Goal: Register for event/course

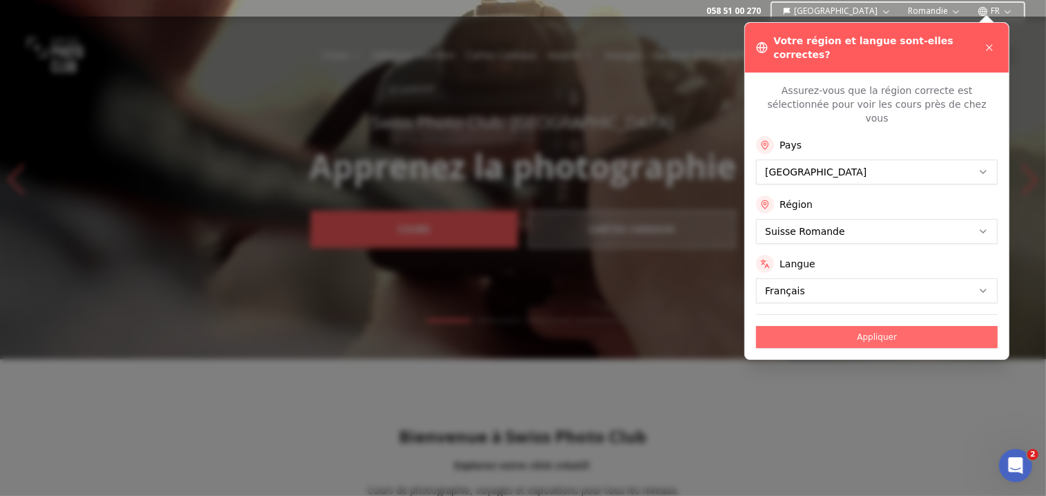
click at [870, 326] on button "Appliquer" at bounding box center [877, 337] width 242 height 22
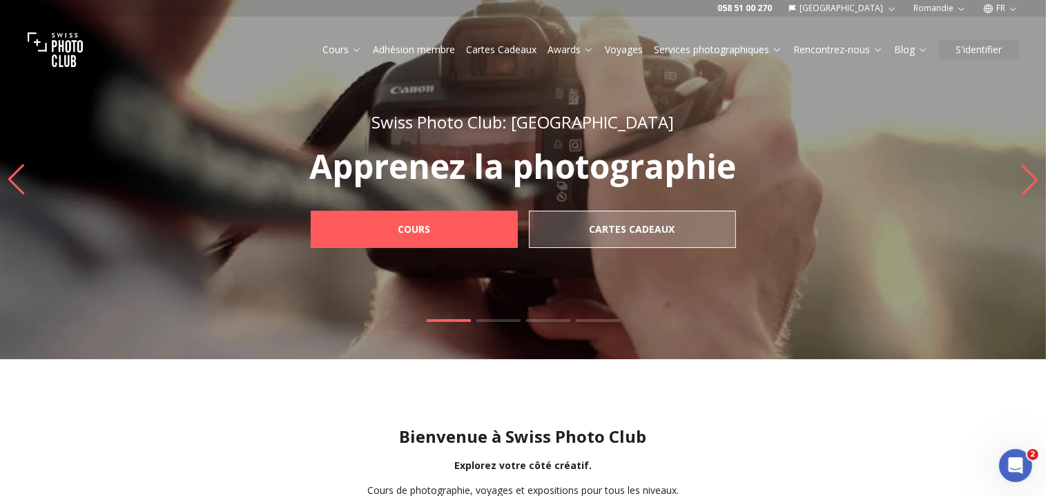
click at [160, 136] on img "1 / 4" at bounding box center [523, 179] width 1046 height 359
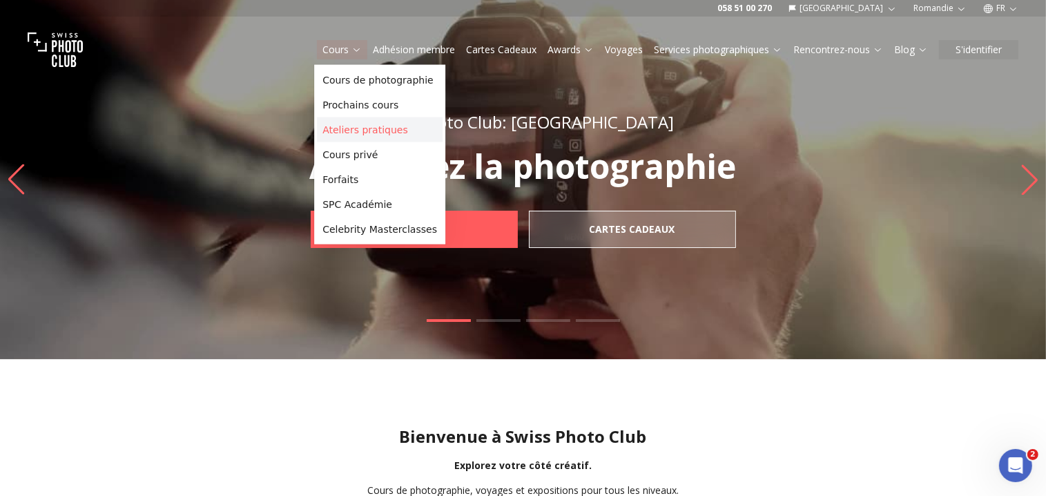
click at [351, 131] on link "Ateliers pratiques" at bounding box center [380, 129] width 126 height 25
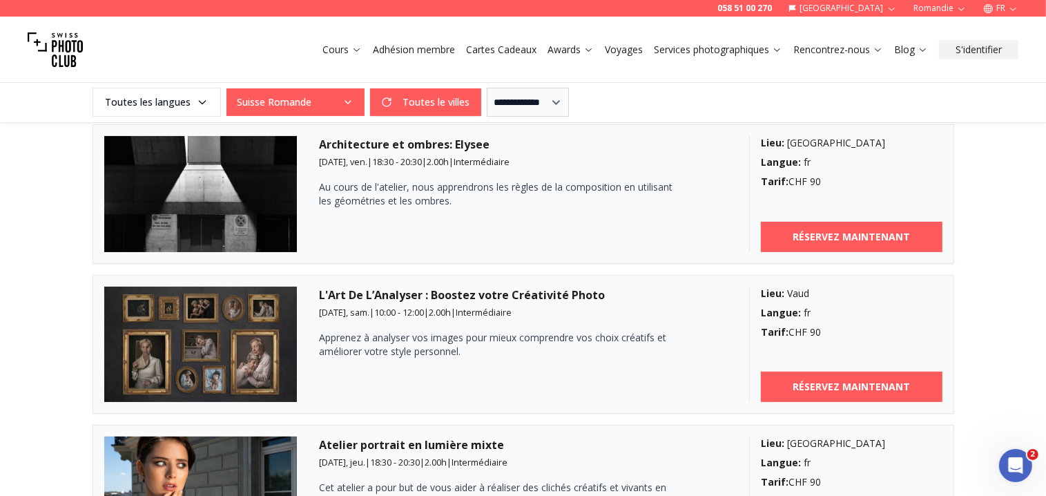
scroll to position [510, 0]
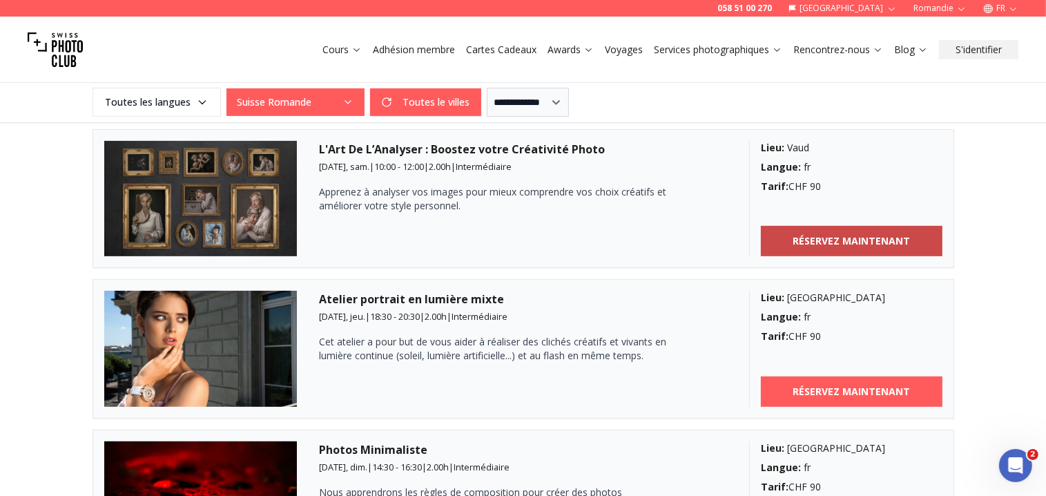
click at [803, 240] on b "RÉSERVEZ MAINTENANT" at bounding box center [850, 241] width 117 height 14
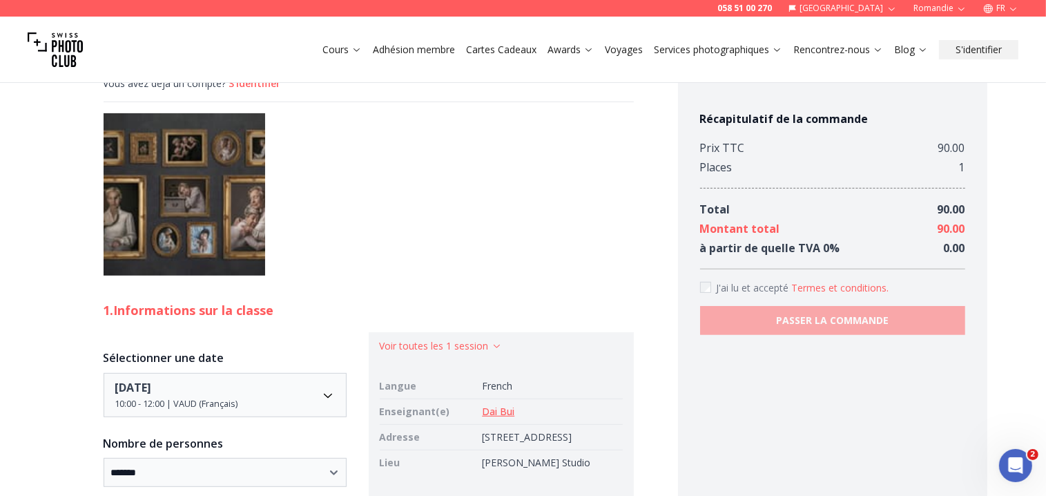
scroll to position [656, 0]
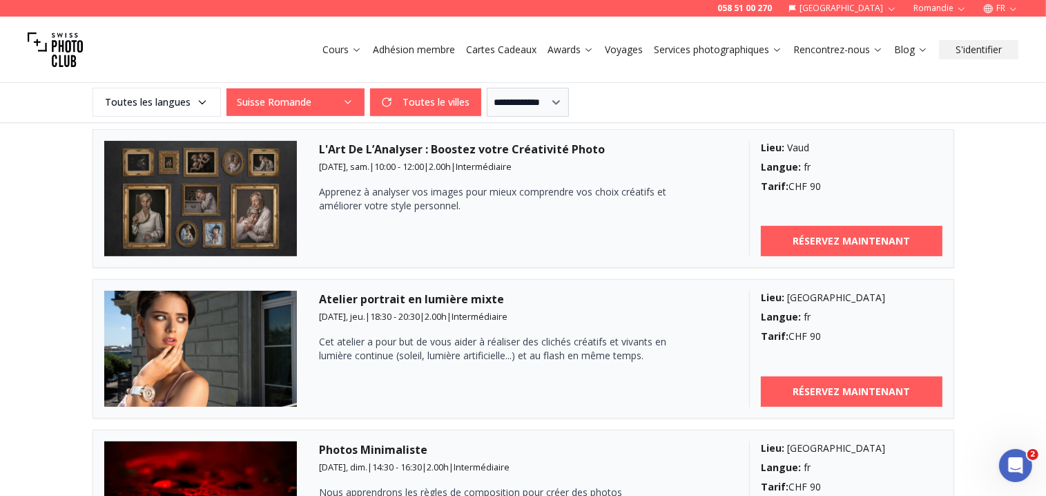
scroll to position [583, 0]
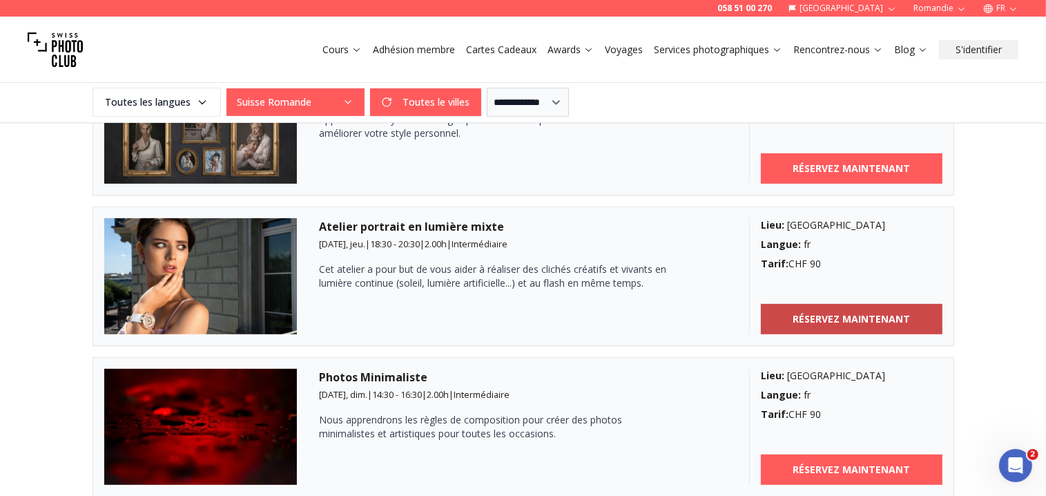
click at [867, 319] on b "RÉSERVEZ MAINTENANT" at bounding box center [850, 319] width 117 height 14
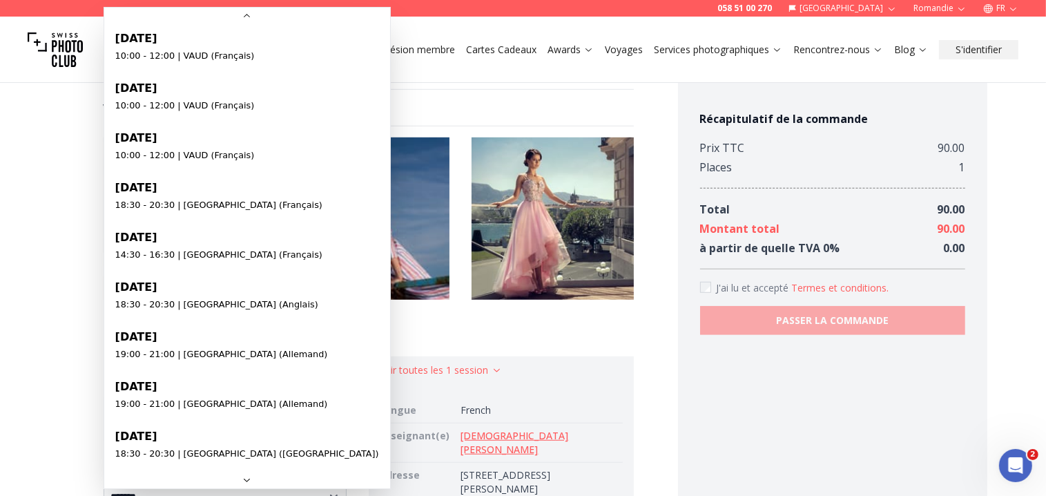
scroll to position [799, 0]
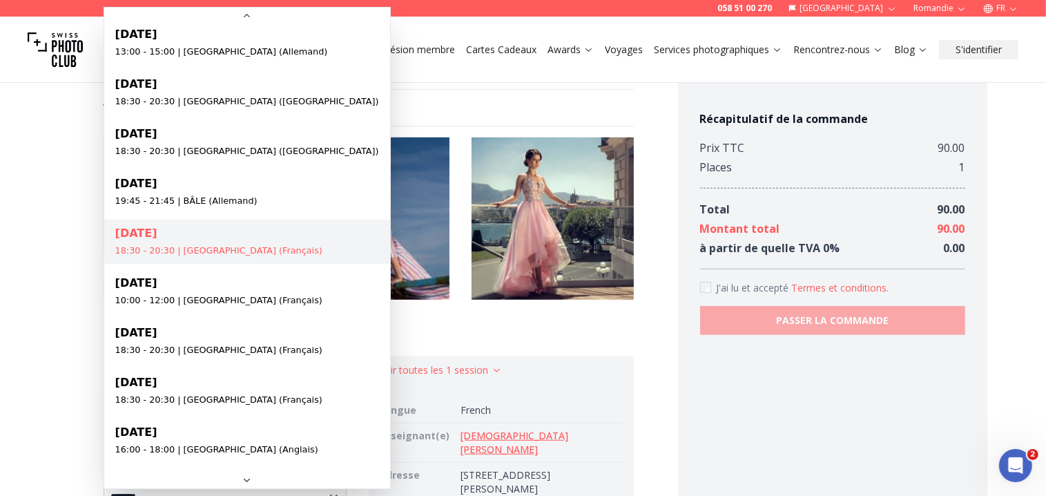
click at [0, 233] on html "**********" at bounding box center [523, 314] width 1046 height 2378
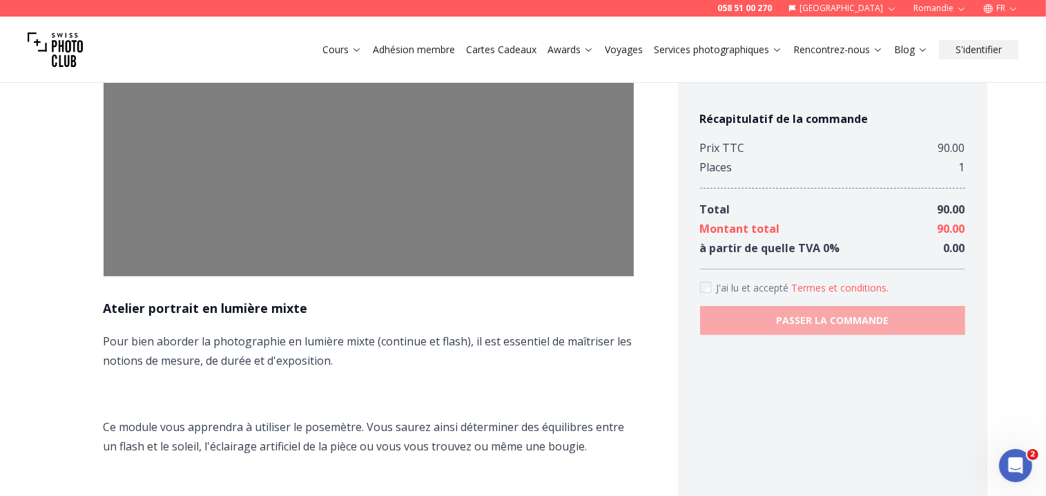
scroll to position [0, 0]
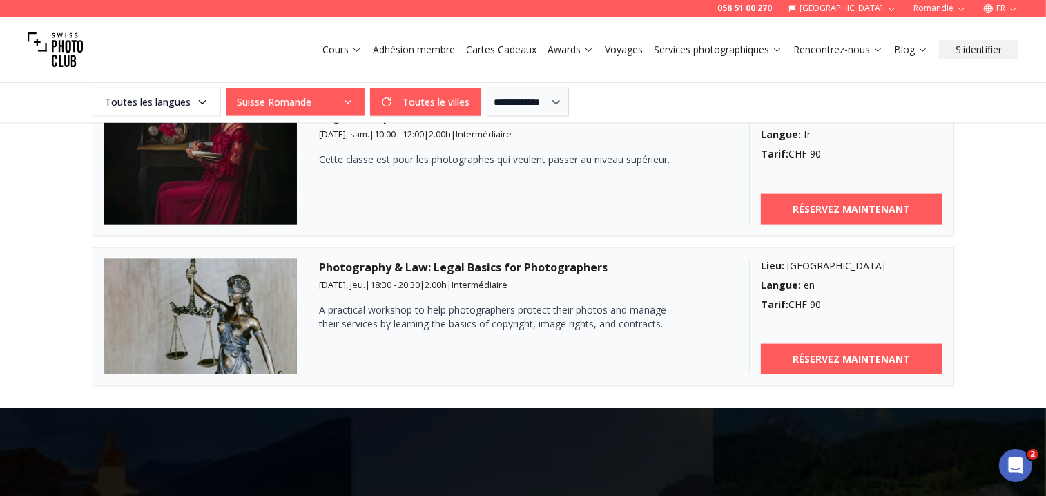
scroll to position [1822, 0]
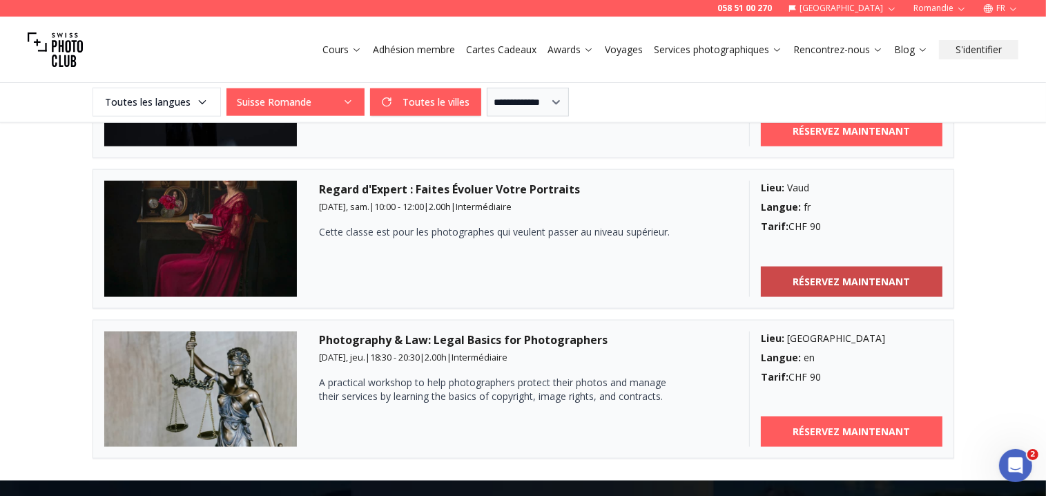
click at [857, 269] on link "RÉSERVEZ MAINTENANT" at bounding box center [852, 281] width 182 height 30
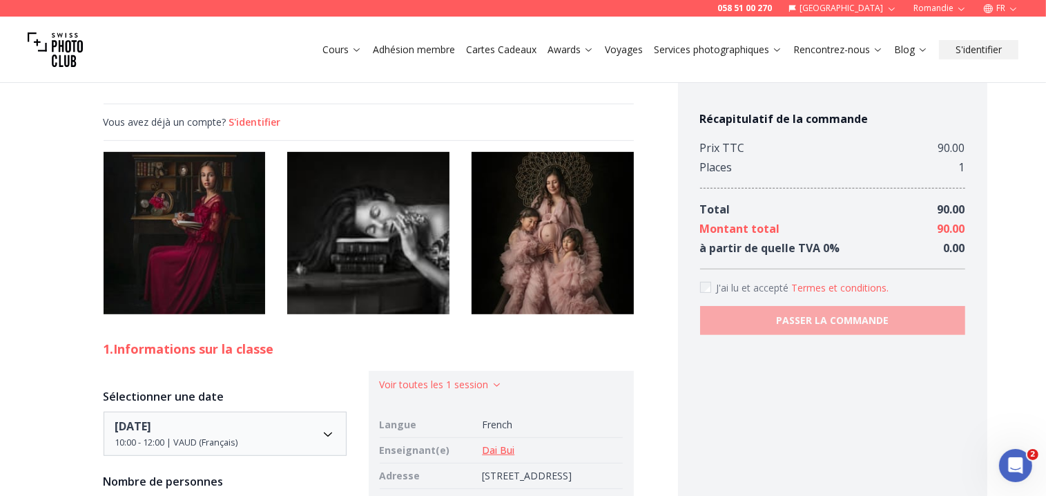
scroll to position [947, 0]
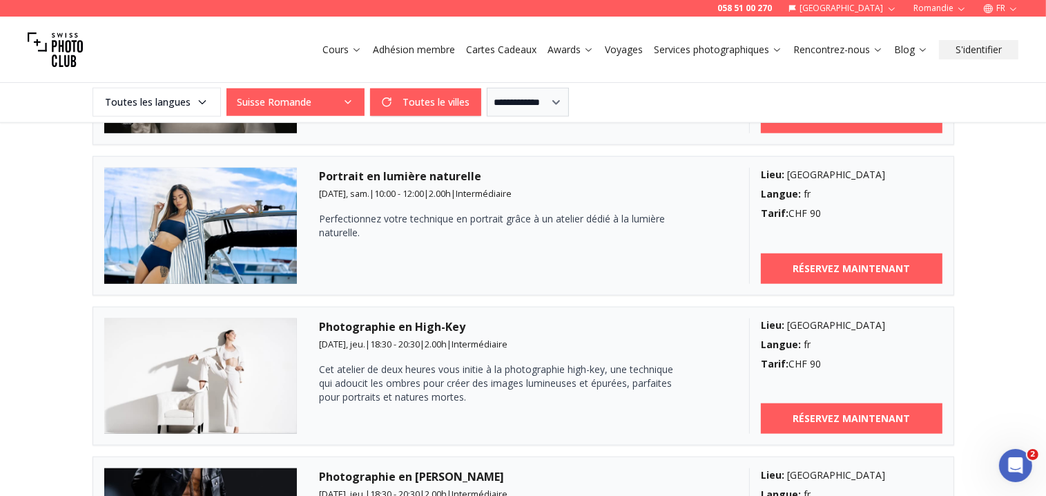
scroll to position [1020, 0]
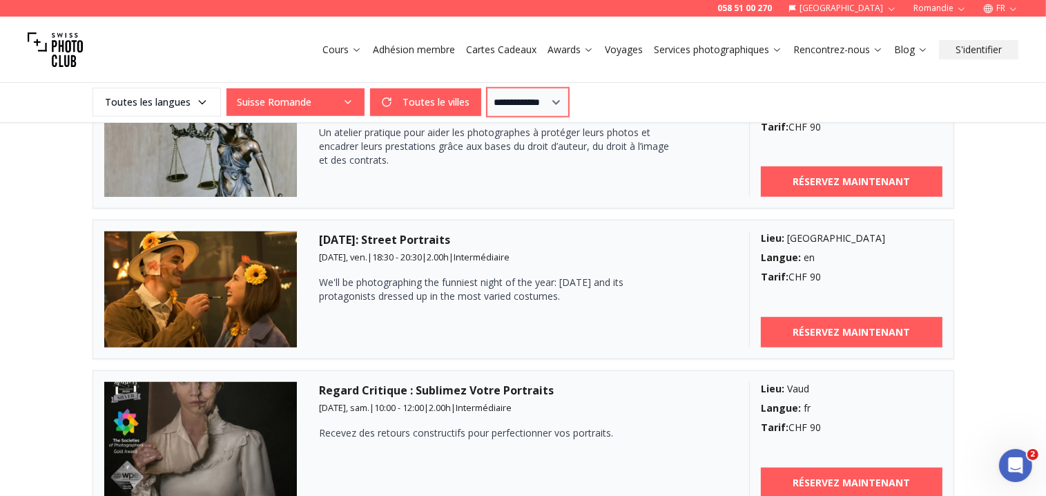
click at [569, 104] on select "**********" at bounding box center [528, 102] width 82 height 29
select select "*"
click option "*******" at bounding box center [0, 0] width 0 height 0
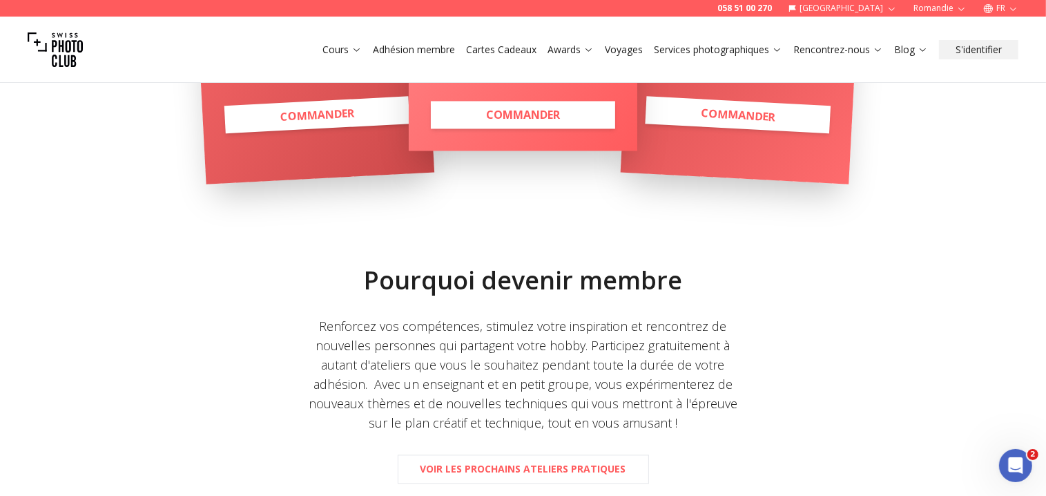
scroll to position [2285, 0]
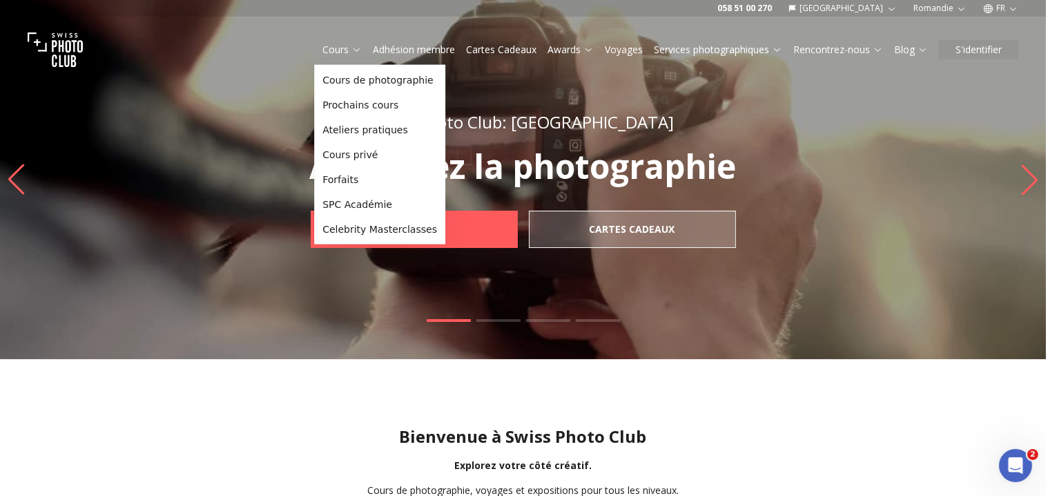
click at [354, 48] on icon at bounding box center [356, 49] width 10 height 10
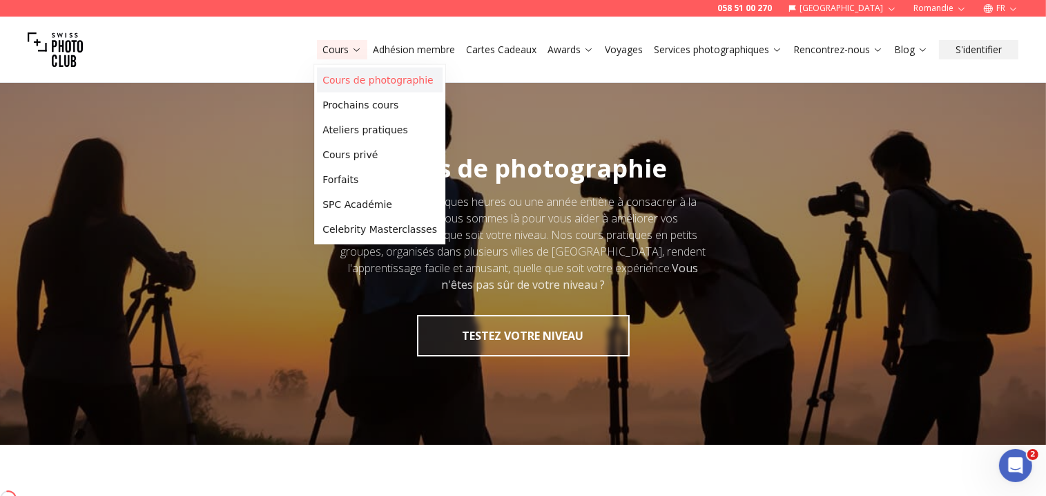
click at [356, 83] on link "Cours de photographie" at bounding box center [380, 80] width 126 height 25
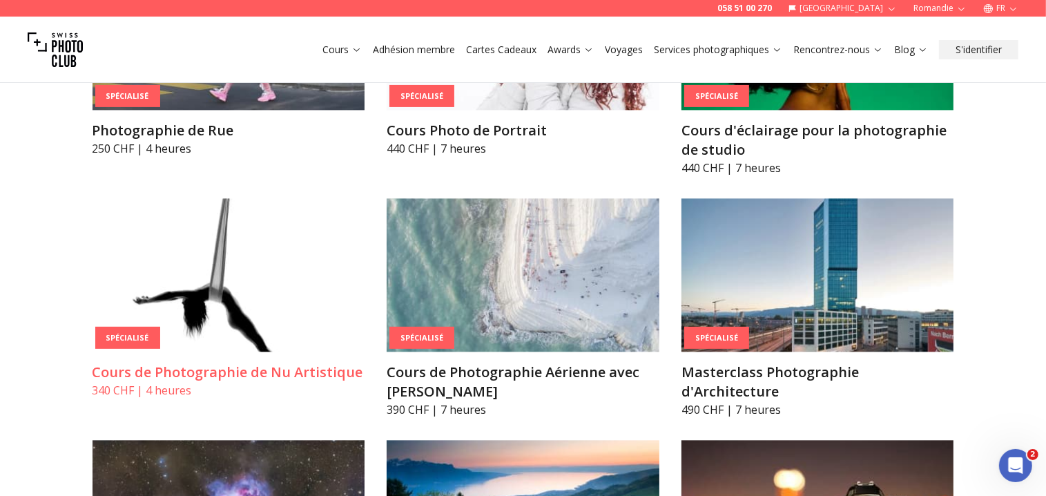
scroll to position [2769, 0]
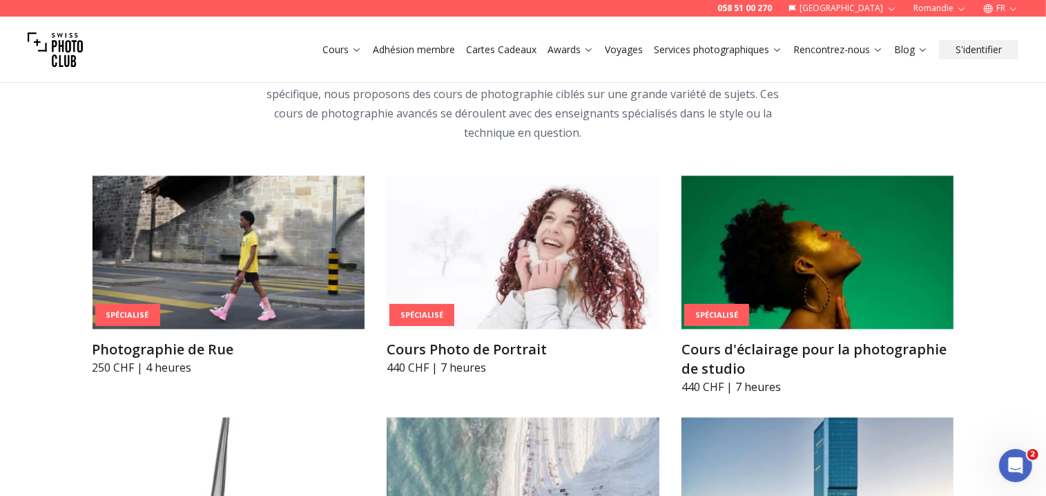
click at [303, 142] on div "Pour ceux qui ont déjà un bon niveau en photographie mais qui souhaitent approf…" at bounding box center [523, 103] width 530 height 77
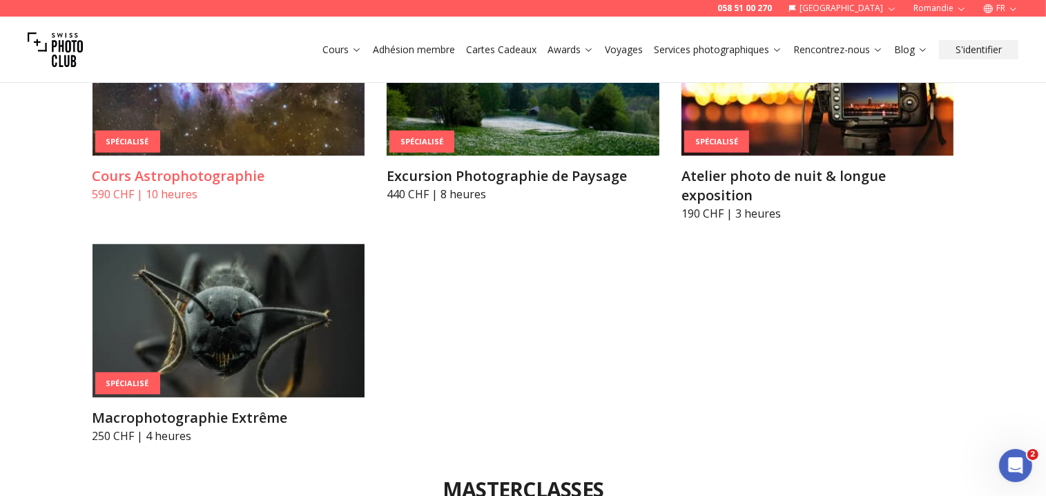
scroll to position [3280, 0]
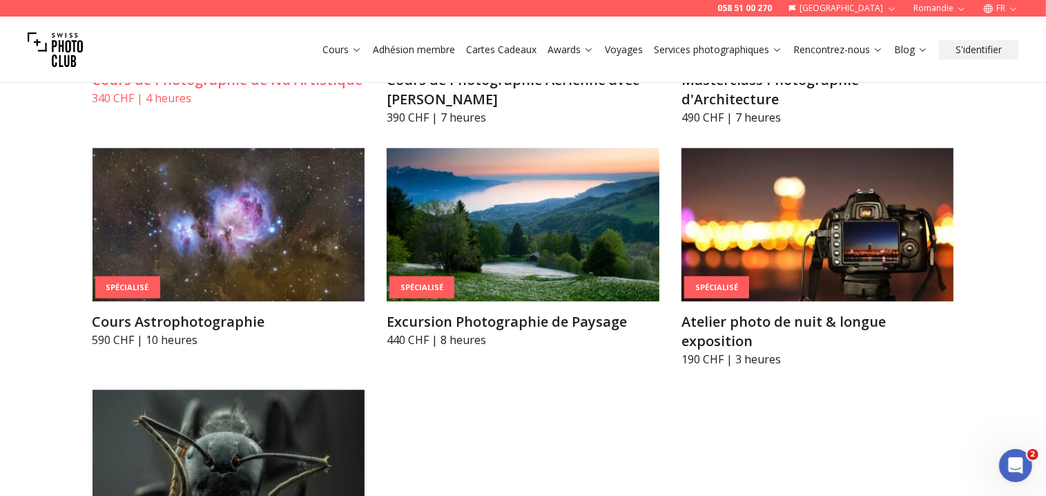
click at [108, 90] on h3 "Cours de Photographie de Nu Artistique" at bounding box center [228, 79] width 273 height 19
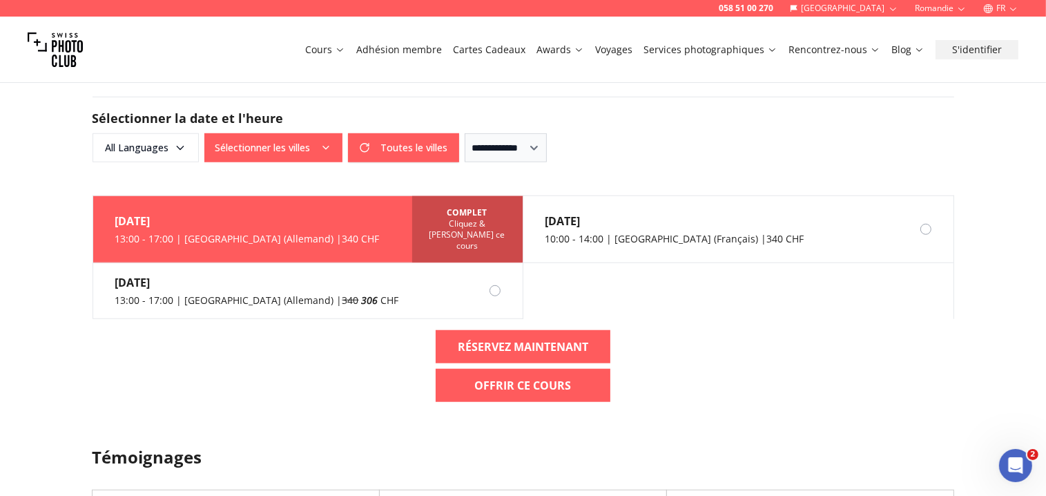
scroll to position [947, 0]
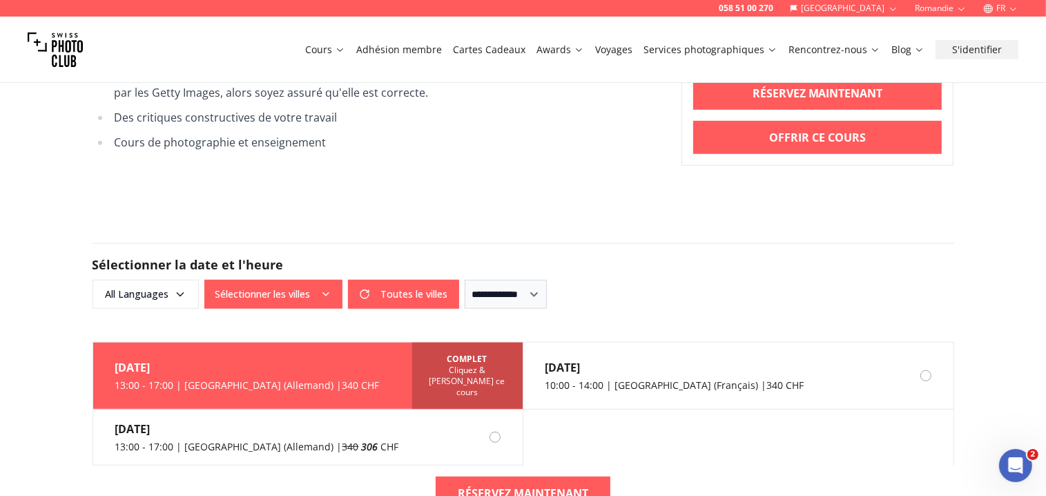
click at [324, 289] on icon "button" at bounding box center [325, 294] width 11 height 11
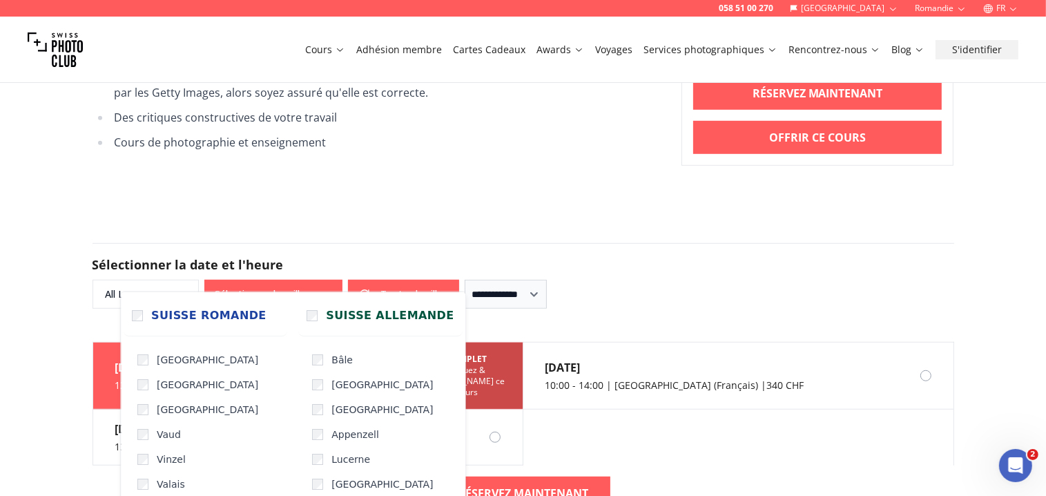
click at [364, 210] on form "**********" at bounding box center [523, 276] width 884 height 132
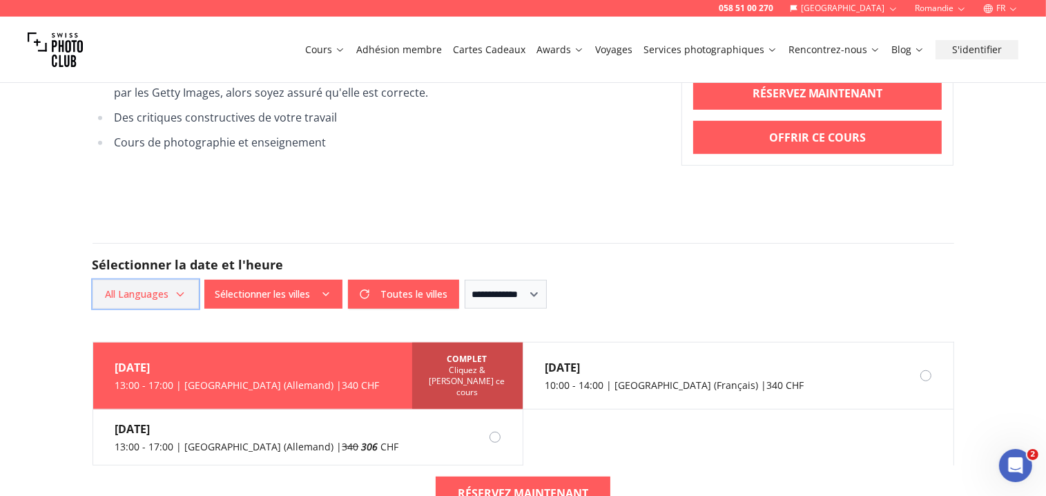
click at [178, 289] on icon "button" at bounding box center [180, 294] width 11 height 11
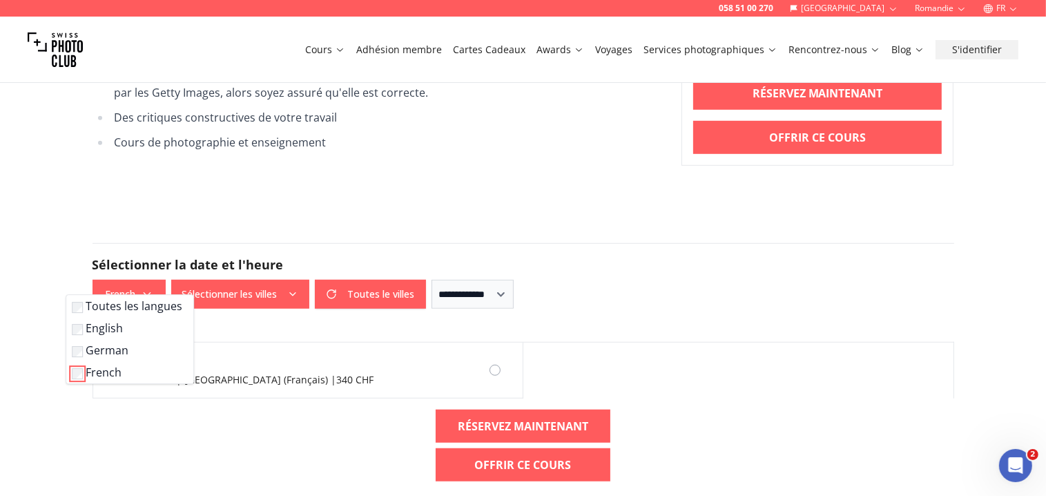
click at [677, 293] on form "**********" at bounding box center [523, 276] width 884 height 132
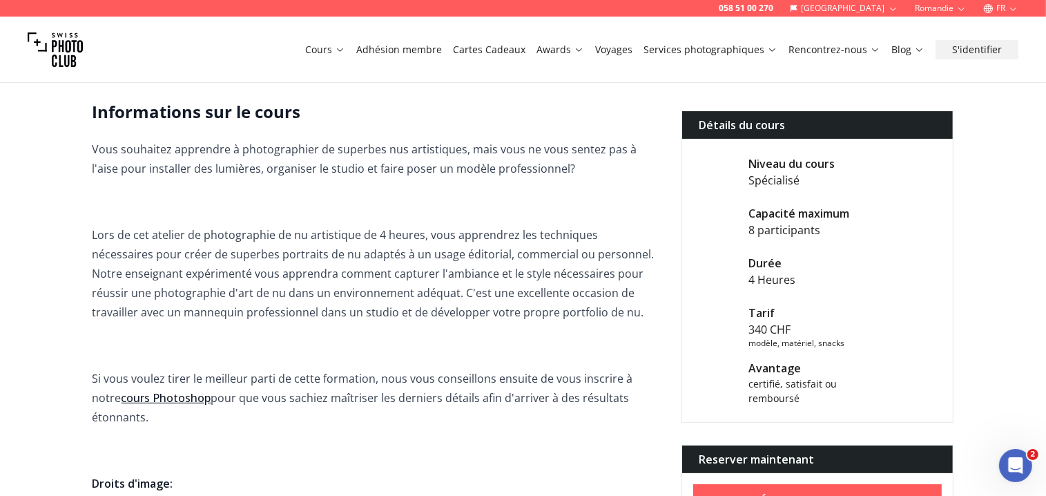
scroll to position [218, 0]
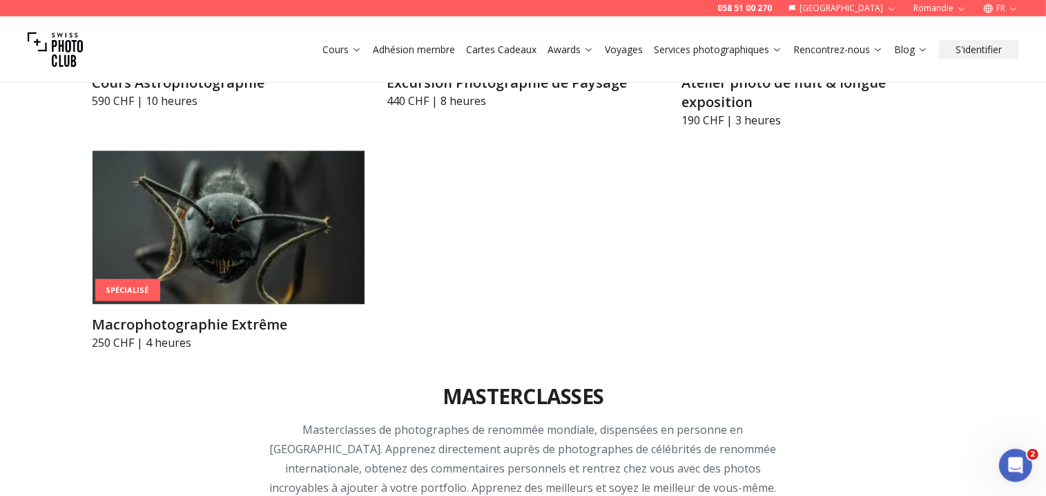
scroll to position [3498, 0]
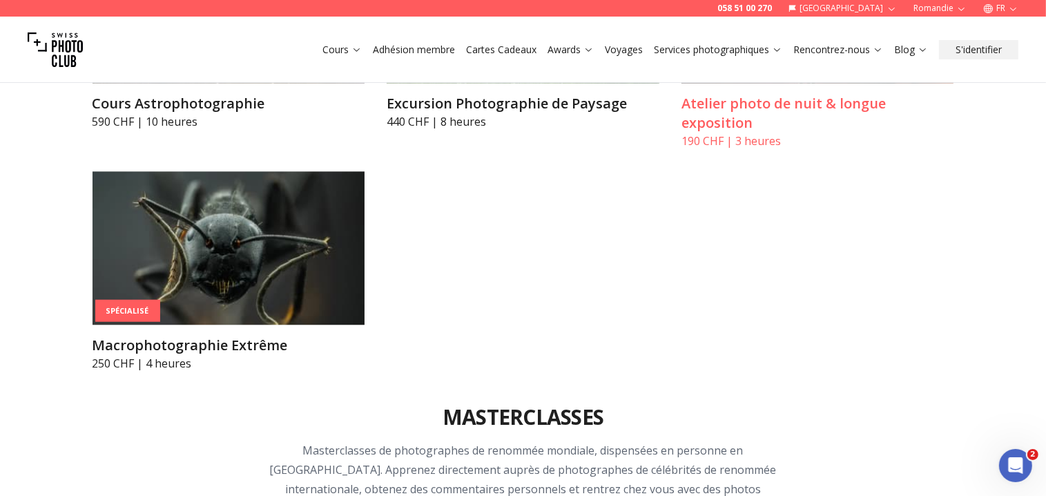
click at [915, 83] on img at bounding box center [817, 6] width 273 height 153
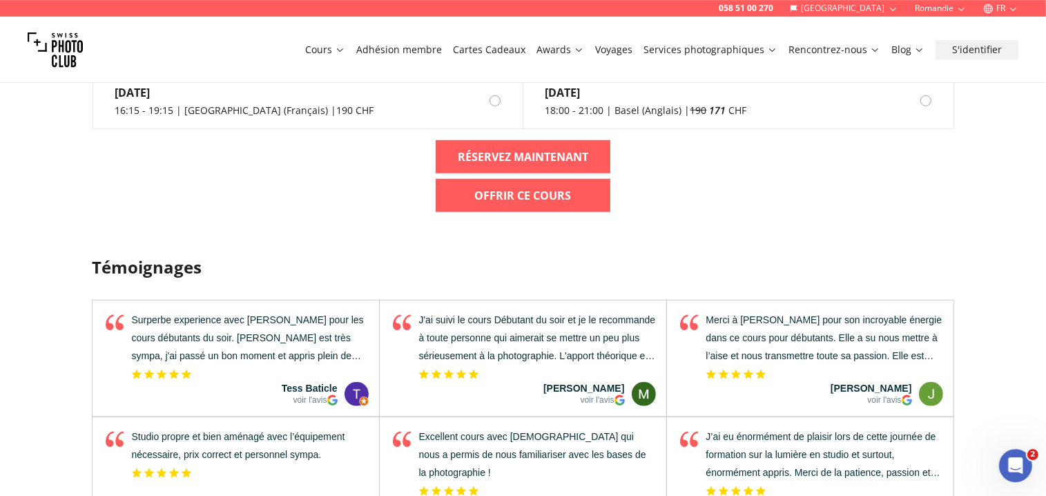
scroll to position [1020, 0]
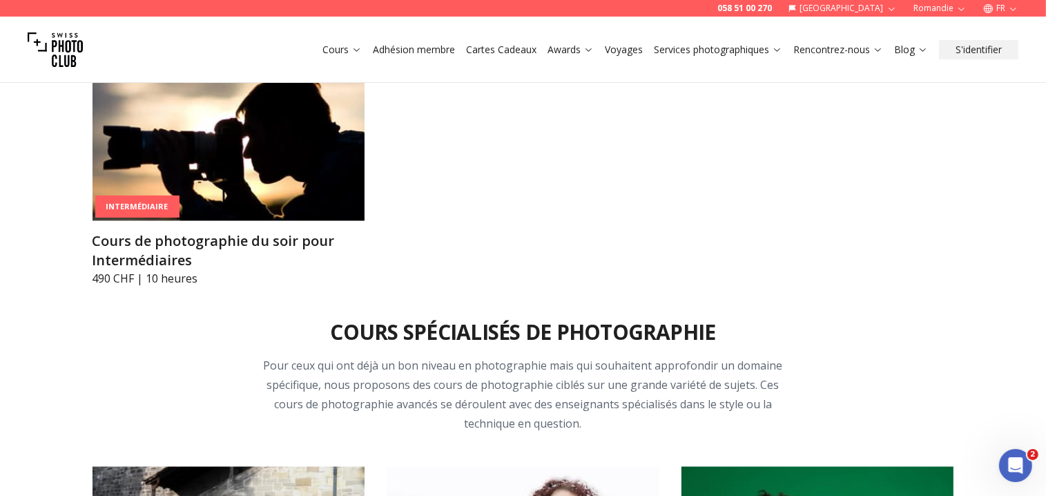
scroll to position [2259, 0]
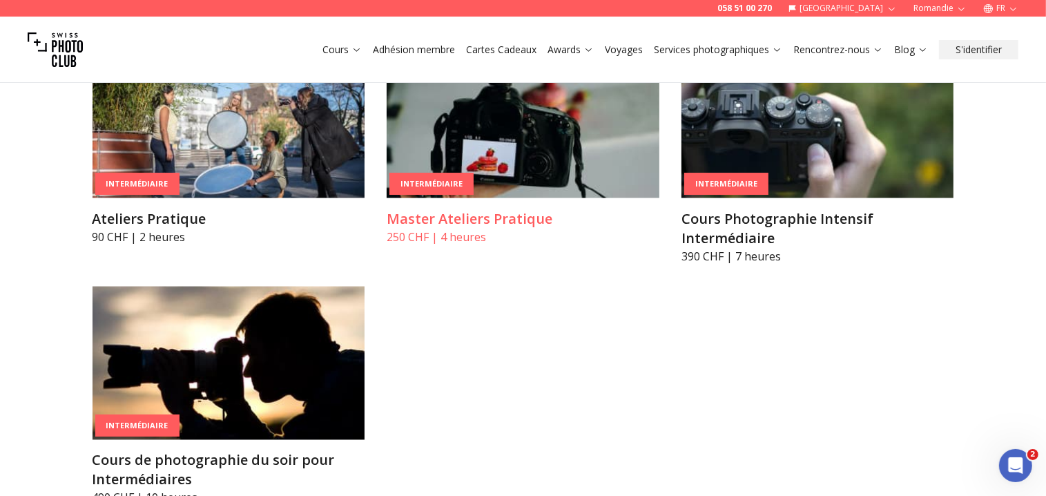
click at [520, 198] on img at bounding box center [523, 121] width 273 height 153
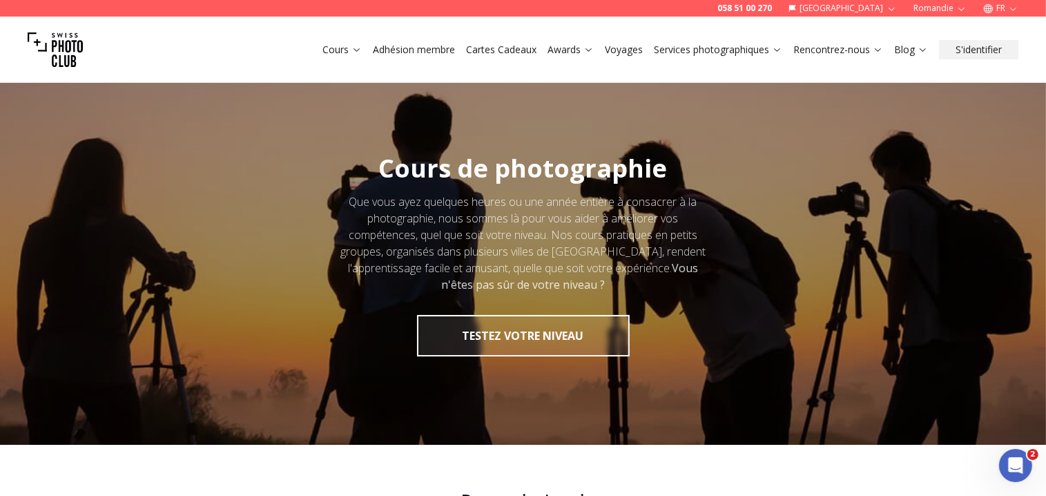
click at [416, 47] on link "Adhésion membre" at bounding box center [414, 50] width 82 height 14
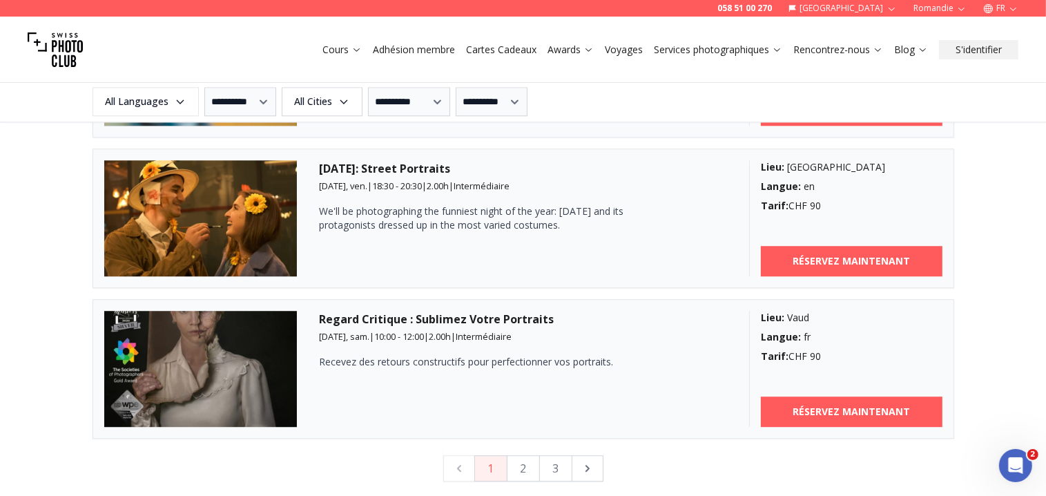
scroll to position [3717, 0]
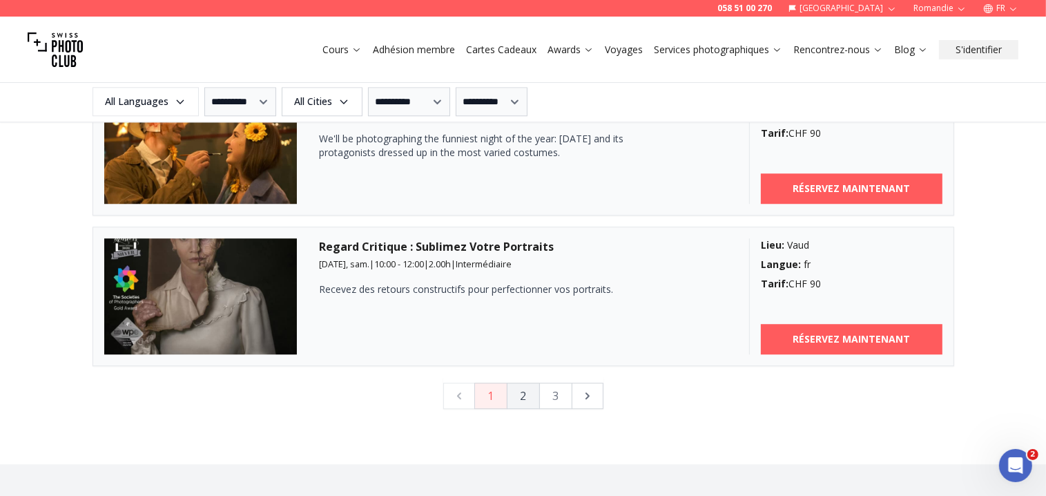
click at [516, 391] on button "2" at bounding box center [523, 395] width 33 height 26
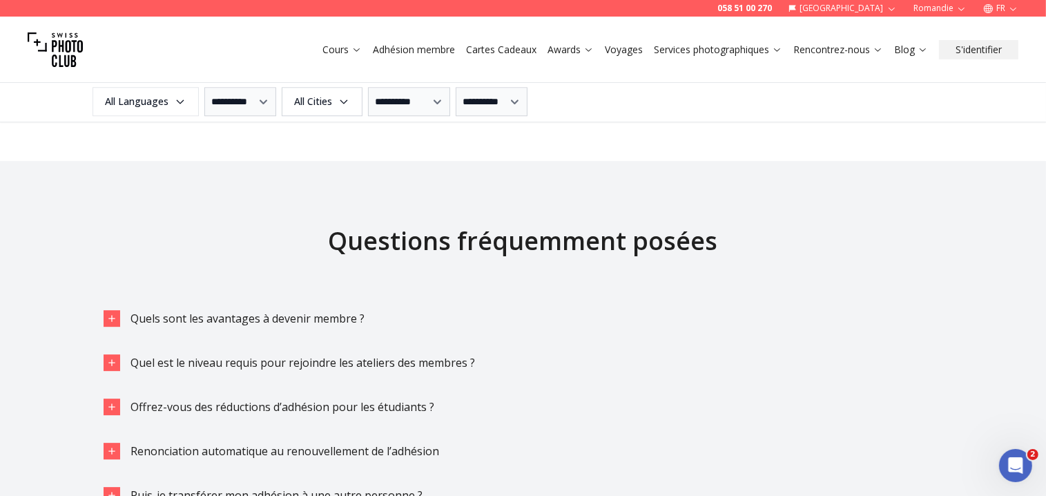
scroll to position [3801, 0]
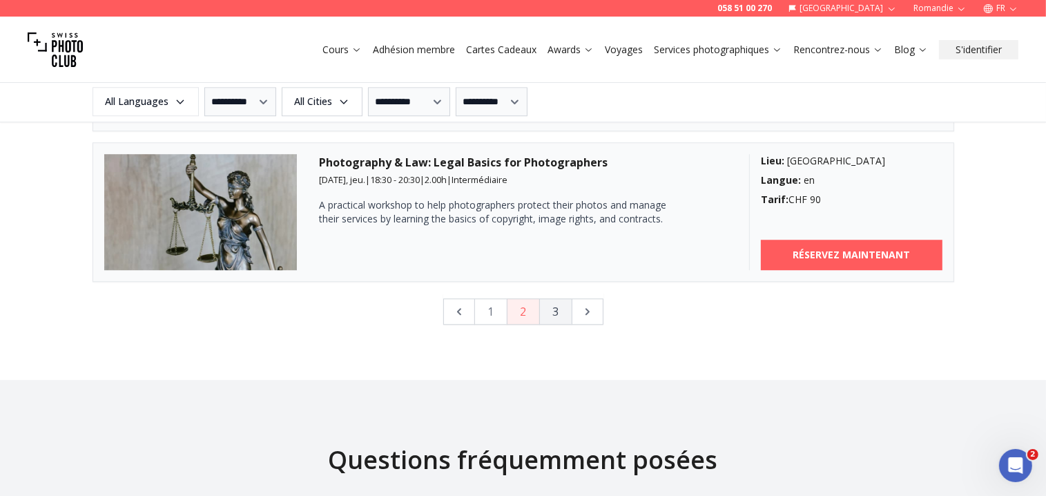
click at [556, 306] on button "3" at bounding box center [555, 311] width 33 height 26
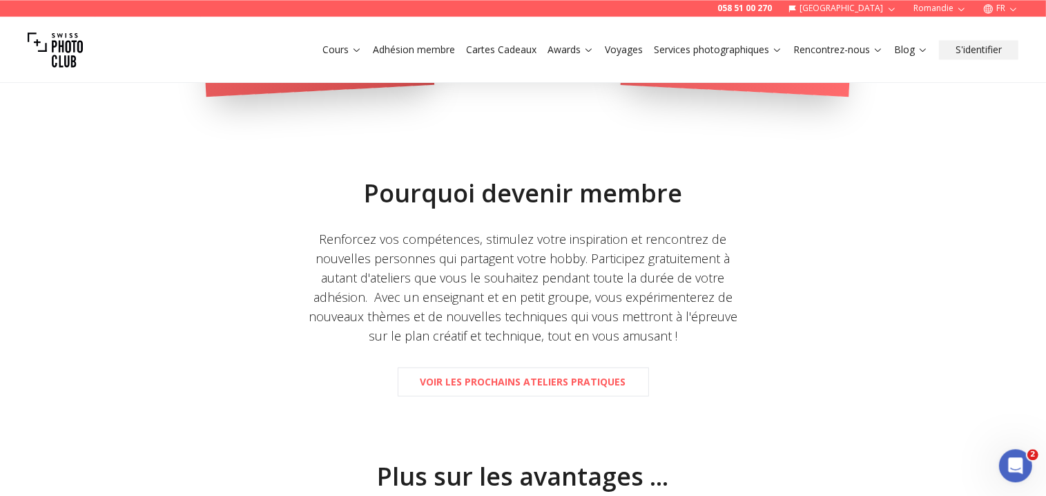
scroll to position [210, 0]
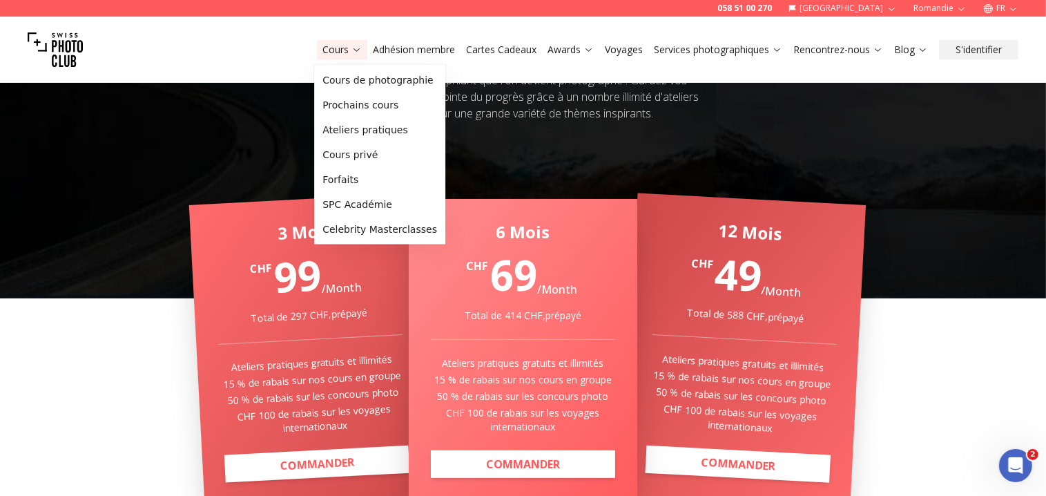
click at [352, 51] on icon at bounding box center [356, 49] width 10 height 10
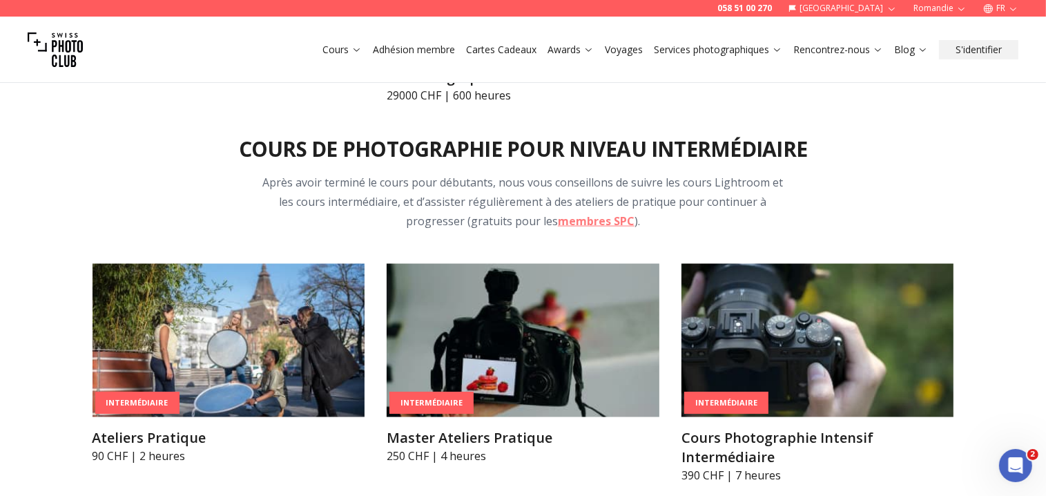
scroll to position [2187, 0]
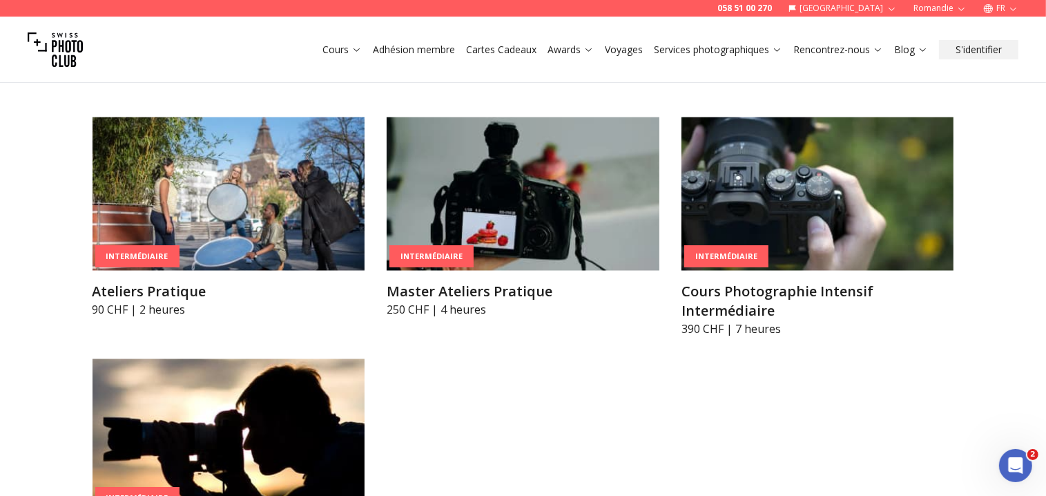
click at [581, 82] on link "membres SPC" at bounding box center [596, 74] width 77 height 15
